Goal: Obtain resource: Download file/media

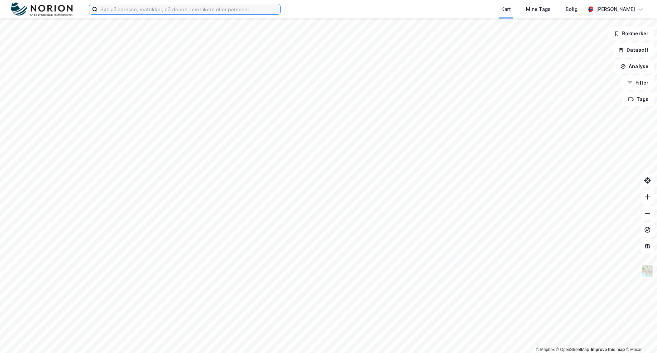
click at [110, 10] on input at bounding box center [188, 9] width 183 height 10
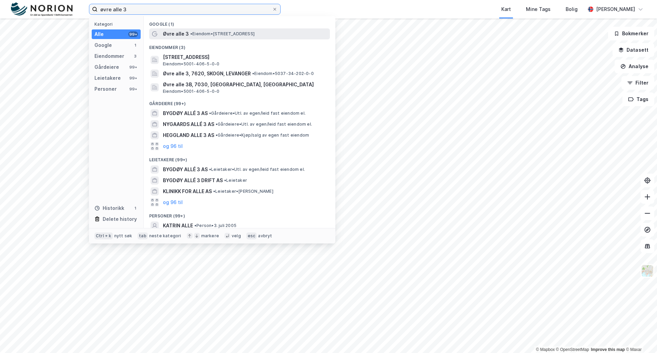
type input "øvre alle 3"
click at [190, 33] on span "•" at bounding box center [191, 33] width 2 height 5
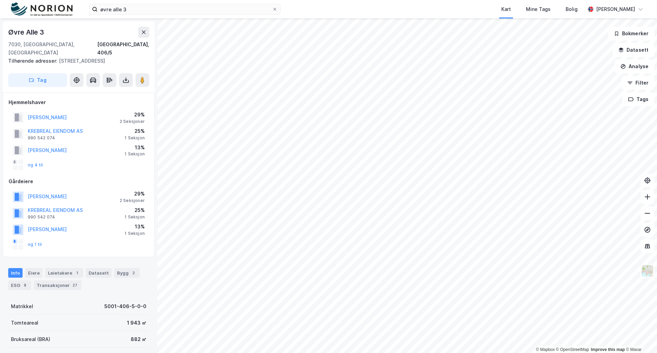
click at [134, 135] on div "1 Seksjon" at bounding box center [135, 137] width 20 height 5
click at [42, 135] on div "990 542 074" at bounding box center [41, 137] width 27 height 5
click at [0, 0] on button "KREBREAL EIENDOM AS" at bounding box center [0, 0] width 0 height 0
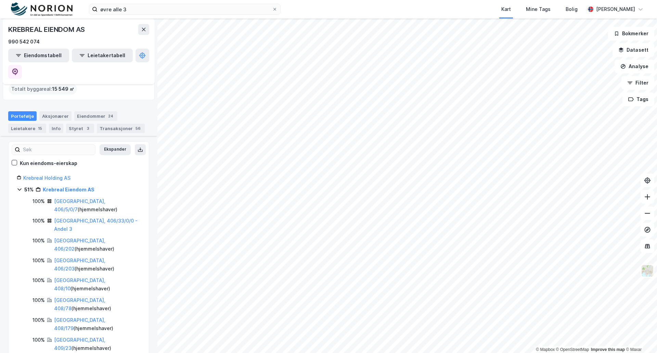
scroll to position [103, 0]
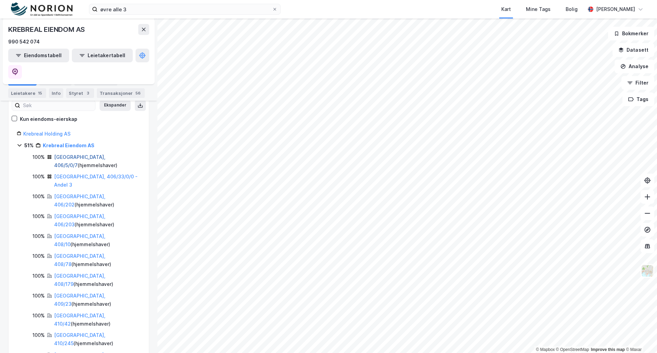
click at [94, 154] on link "[GEOGRAPHIC_DATA], 406/5/0/7" at bounding box center [79, 161] width 51 height 14
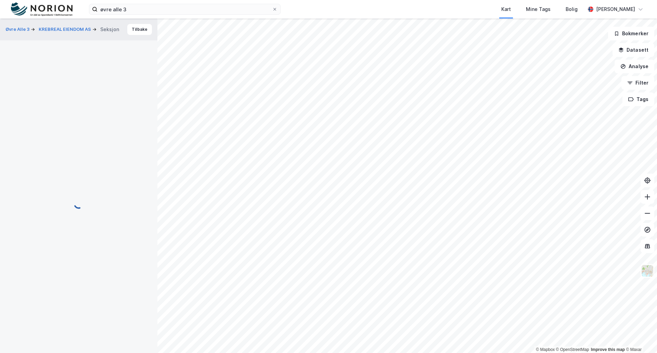
scroll to position [1, 0]
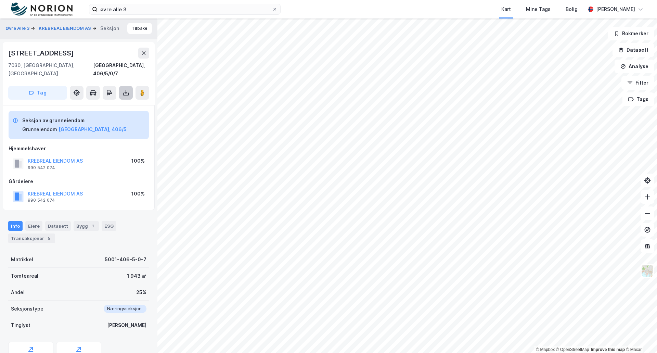
click at [123, 89] on icon at bounding box center [125, 92] width 7 height 7
click at [91, 104] on div "Last ned grunnbok" at bounding box center [92, 106] width 40 height 5
